Goal: Find contact information: Find contact information

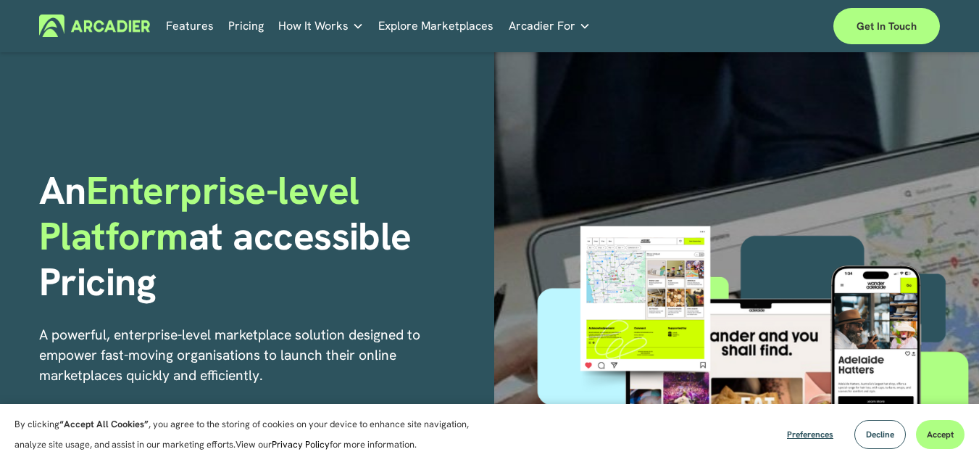
click at [0, 0] on p "No in-house development team? No problem. Use one of our partners." at bounding box center [0, 0] width 0 height 0
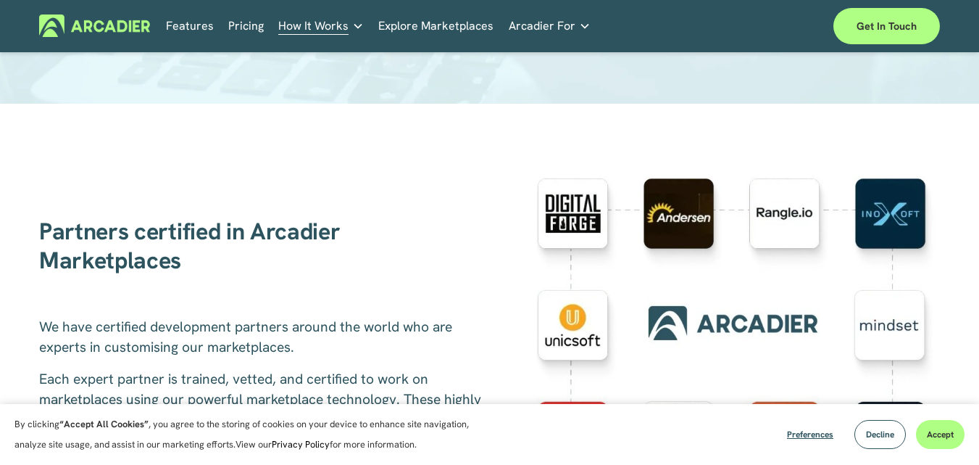
scroll to position [238, 0]
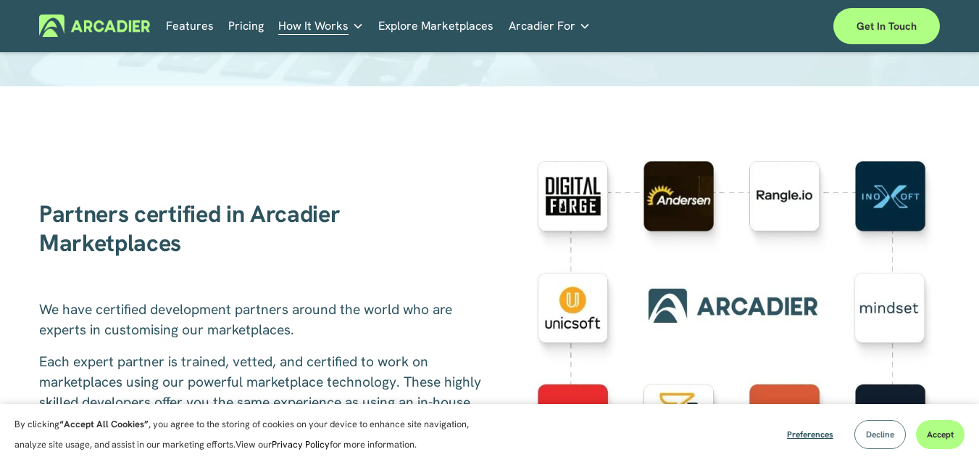
click at [860, 435] on button "Decline" at bounding box center [880, 434] width 51 height 29
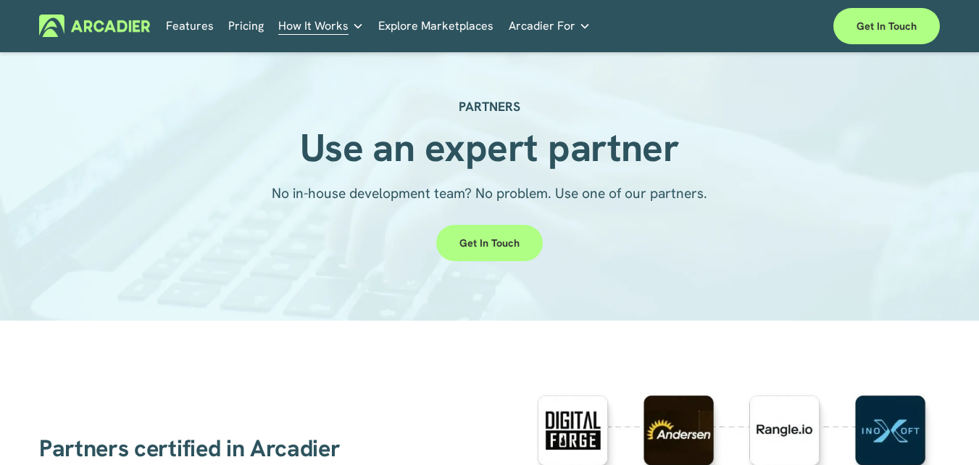
scroll to position [0, 0]
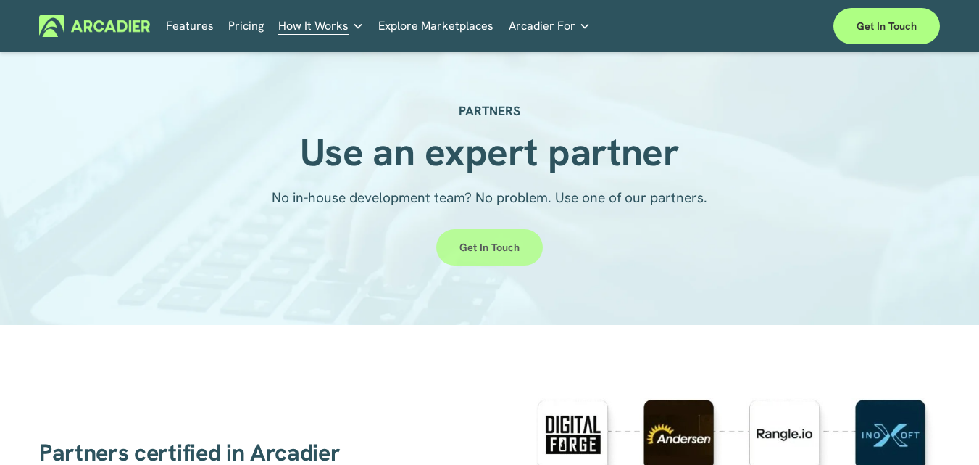
click at [484, 248] on link "Get in touch" at bounding box center [489, 247] width 107 height 36
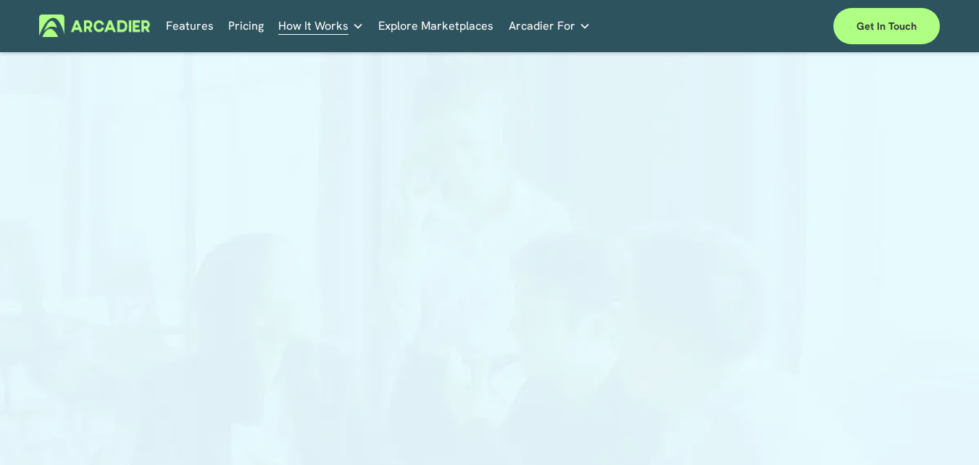
drag, startPoint x: 109, startPoint y: 38, endPoint x: 109, endPoint y: 29, distance: 9.4
click at [109, 38] on div "Features Pricing How It Works Partners" at bounding box center [489, 26] width 901 height 36
click at [109, 27] on img at bounding box center [94, 25] width 111 height 22
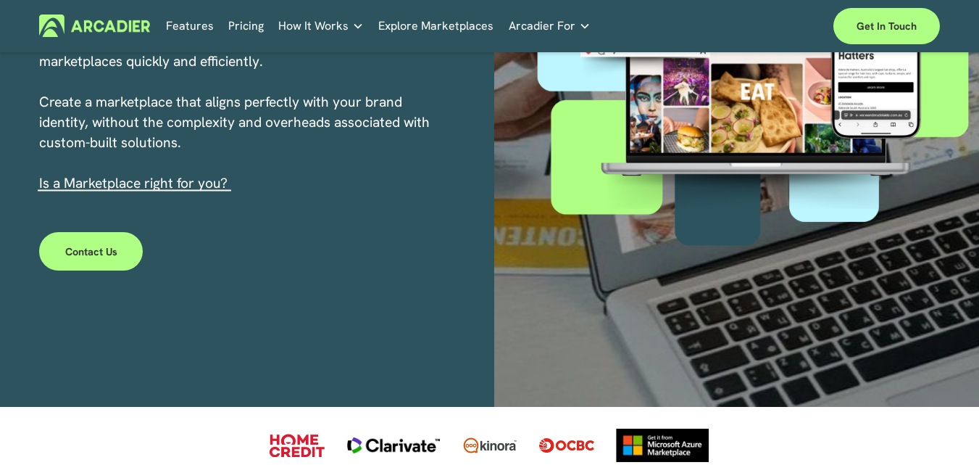
scroll to position [327, 0]
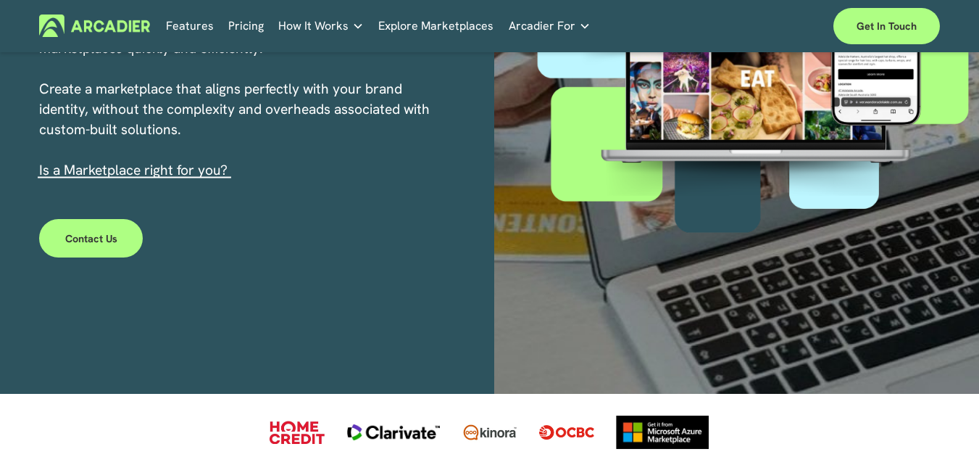
click at [179, 172] on link "s a Marketplace right for you?" at bounding box center [135, 170] width 185 height 18
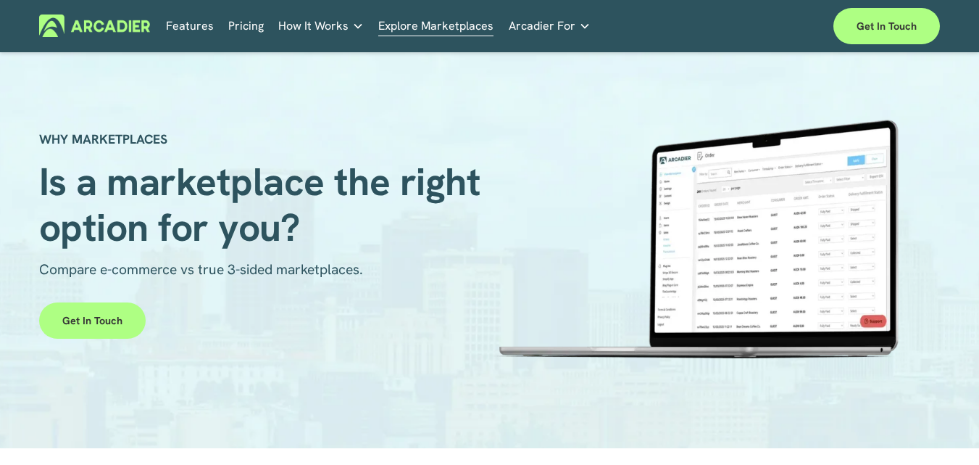
click at [0, 0] on div "Contact Us Ready to build your marketplace? Get in touch." at bounding box center [0, 0] width 0 height 0
